Goal: Task Accomplishment & Management: Manage account settings

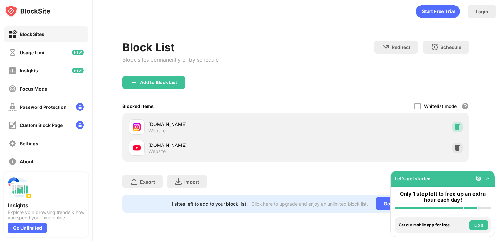
click at [458, 128] on img at bounding box center [457, 127] width 6 height 6
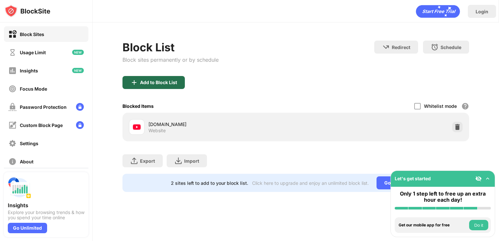
click at [169, 84] on div "Add to Block List" at bounding box center [158, 82] width 37 height 5
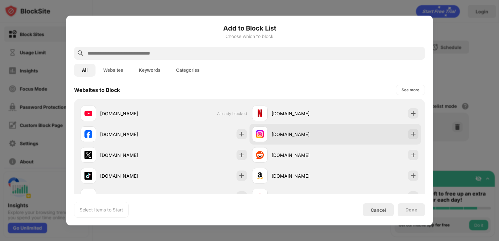
scroll to position [97, 0]
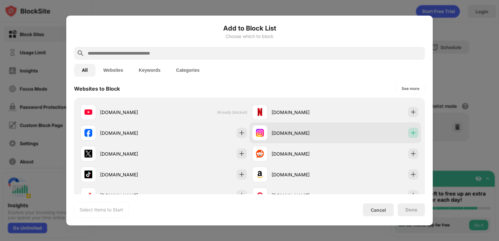
click at [410, 132] on img at bounding box center [413, 133] width 6 height 6
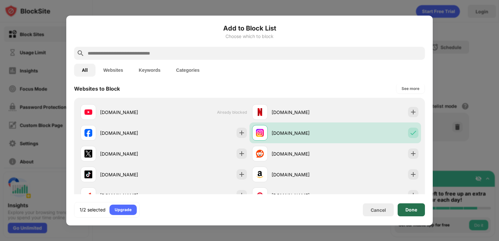
click at [404, 208] on div "Done" at bounding box center [410, 209] width 27 height 13
